Goal: Transaction & Acquisition: Purchase product/service

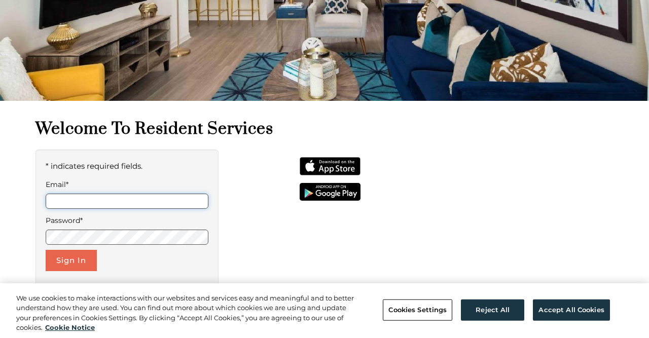
scroll to position [130, 0]
click at [108, 200] on input "Email*" at bounding box center [127, 201] width 163 height 15
type input "**********"
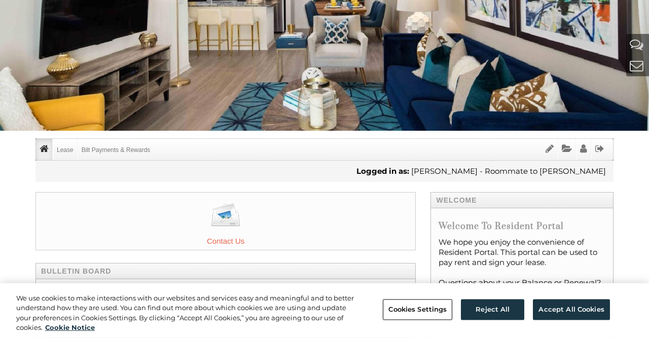
scroll to position [101, 0]
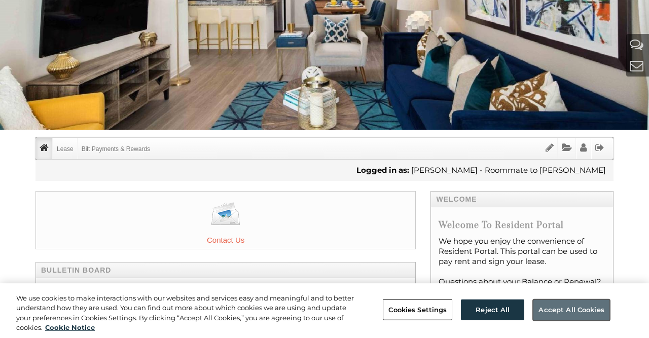
click at [557, 306] on button "Accept All Cookies" at bounding box center [570, 309] width 77 height 21
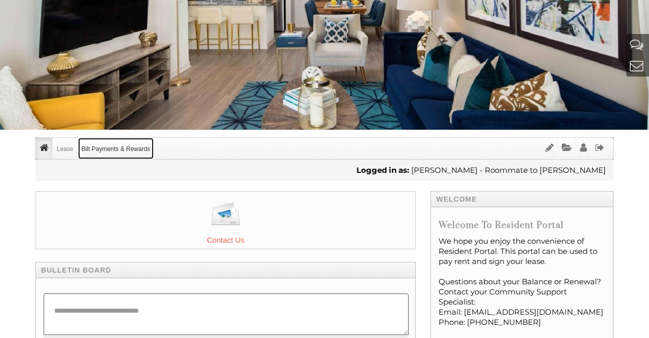
click at [133, 149] on link "Bilt Payments & Rewards" at bounding box center [115, 148] width 75 height 21
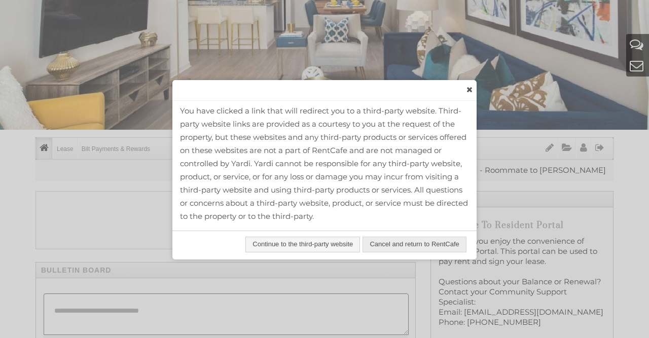
click at [280, 240] on span "Continue to the third-party website" at bounding box center [302, 244] width 113 height 15
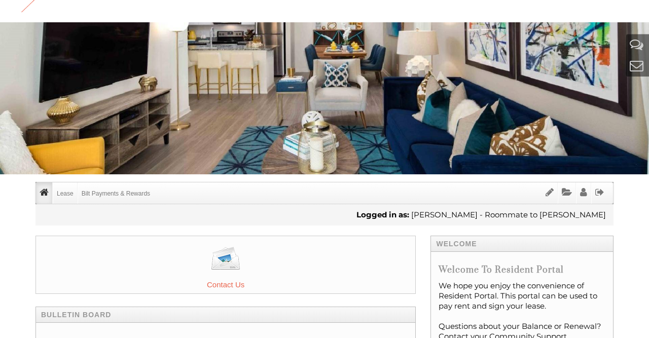
scroll to position [0, 0]
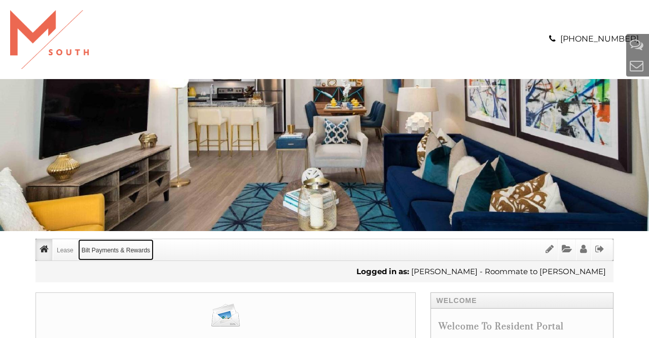
click at [94, 247] on link "Bilt Payments & Rewards" at bounding box center [115, 249] width 75 height 21
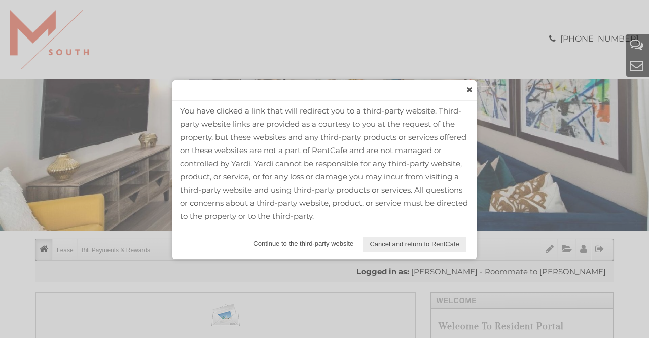
click at [297, 242] on span "Continue to the third-party website" at bounding box center [302, 244] width 113 height 15
